Goal: Navigation & Orientation: Find specific page/section

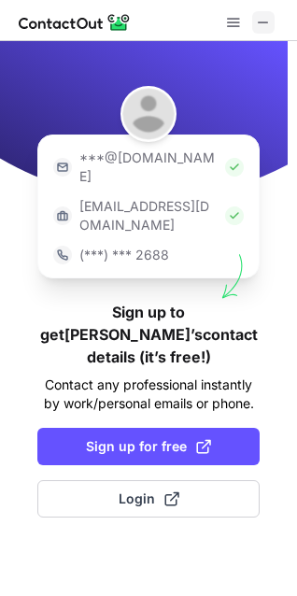
click at [261, 24] on span at bounding box center [263, 22] width 15 height 15
